Goal: Find specific page/section: Find specific page/section

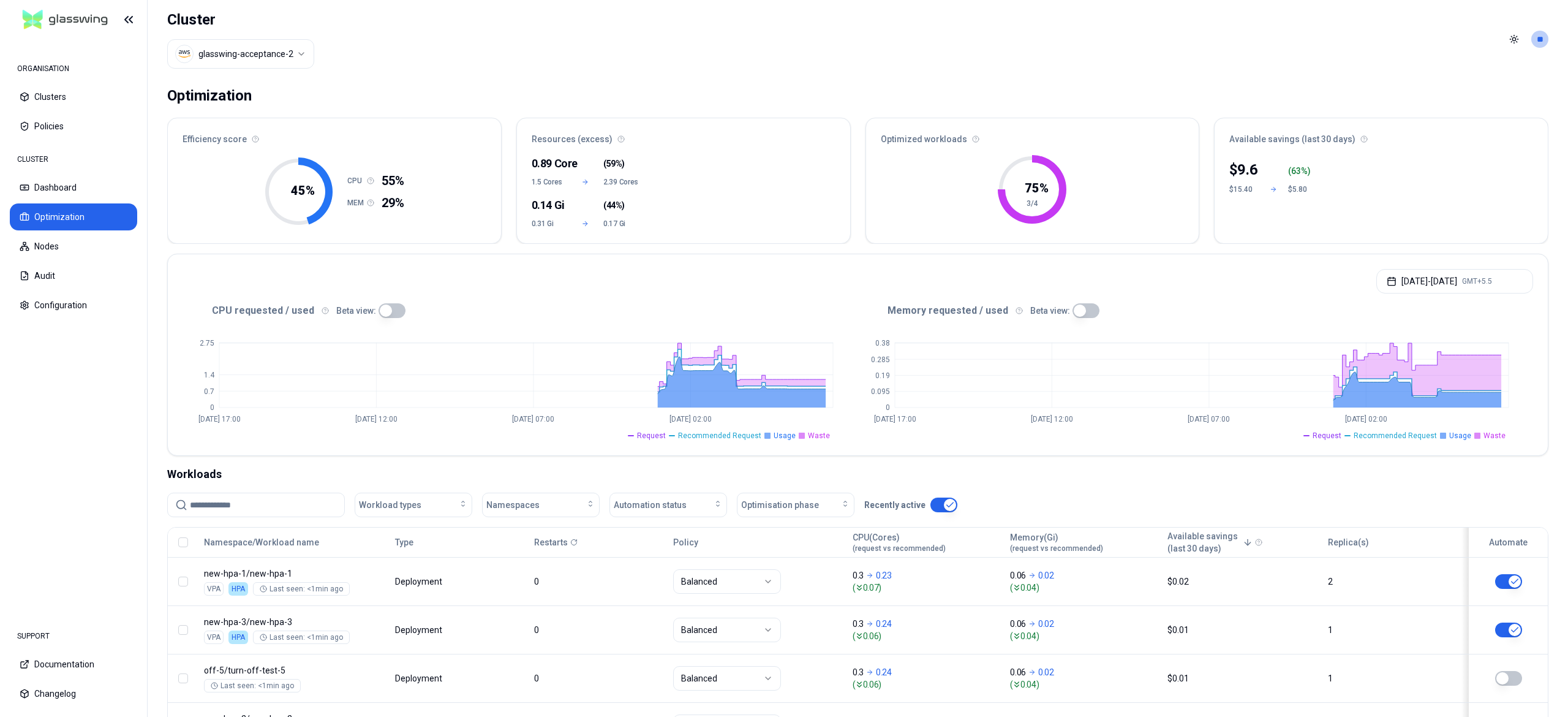
click at [263, 55] on html "ORGANISATION Clusters Policies CLUSTER Dashboard Optimization Nodes Audit Confi…" at bounding box center [784, 358] width 1568 height 717
click at [655, 81] on html "ORGANISATION Clusters Policies CLUSTER Dashboard Optimization Nodes Audit Confi…" at bounding box center [784, 358] width 1568 height 717
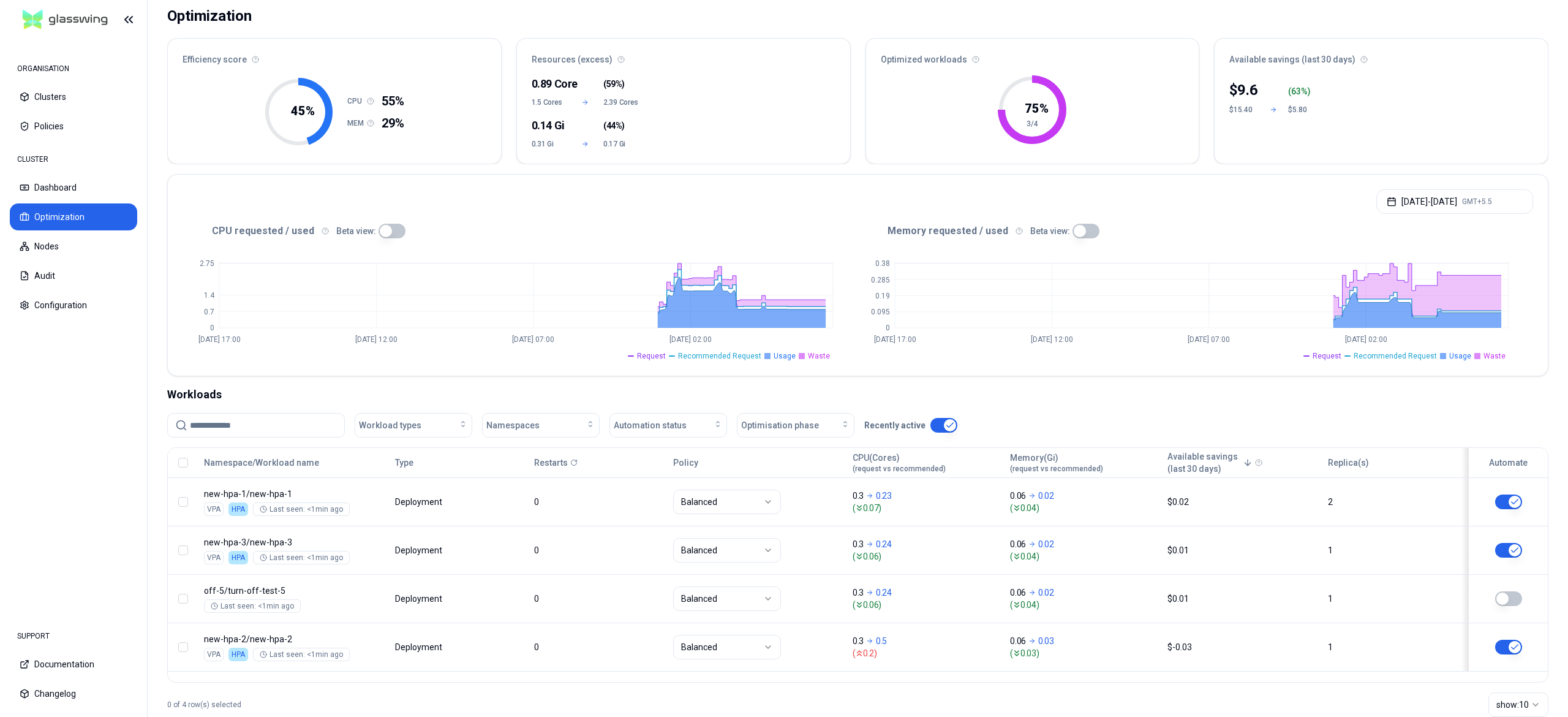
scroll to position [111, 0]
